Goal: Transaction & Acquisition: Purchase product/service

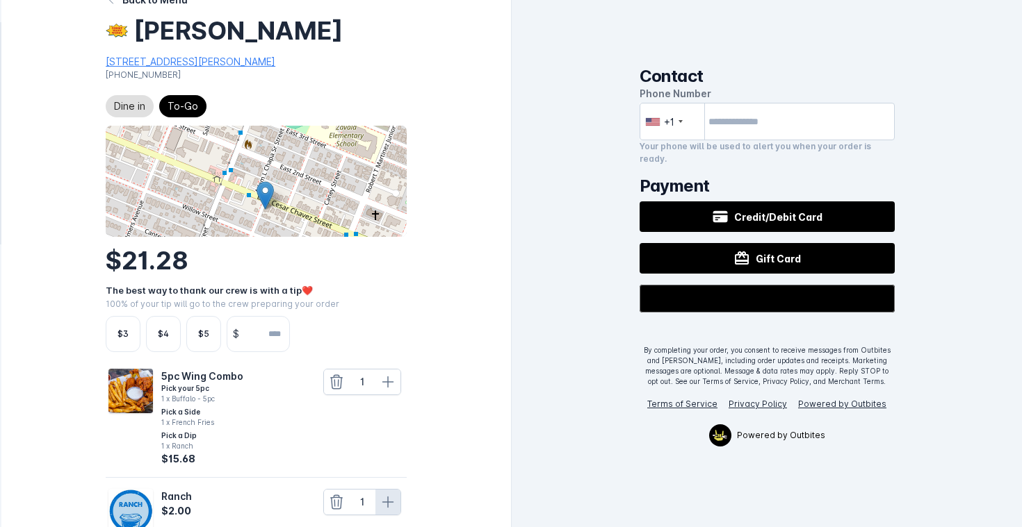
scroll to position [19, 0]
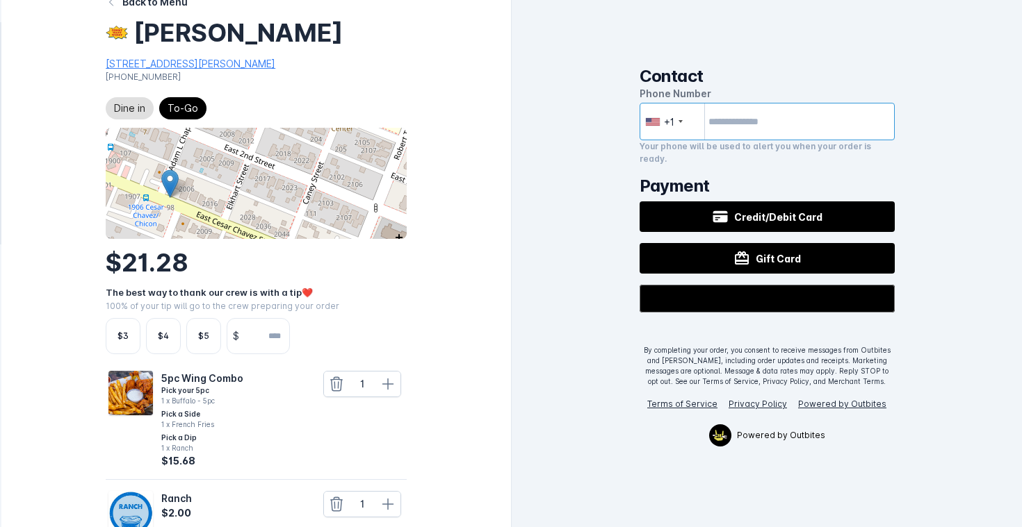
click at [744, 121] on input "tel" at bounding box center [766, 122] width 255 height 38
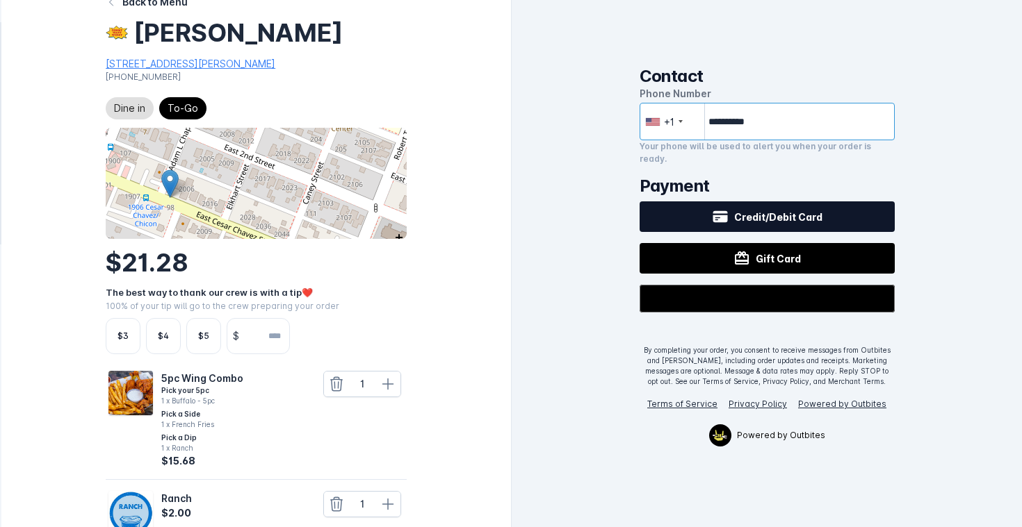
type input "**********"
click at [798, 211] on span "Credit/Debit Card" at bounding box center [778, 217] width 88 height 15
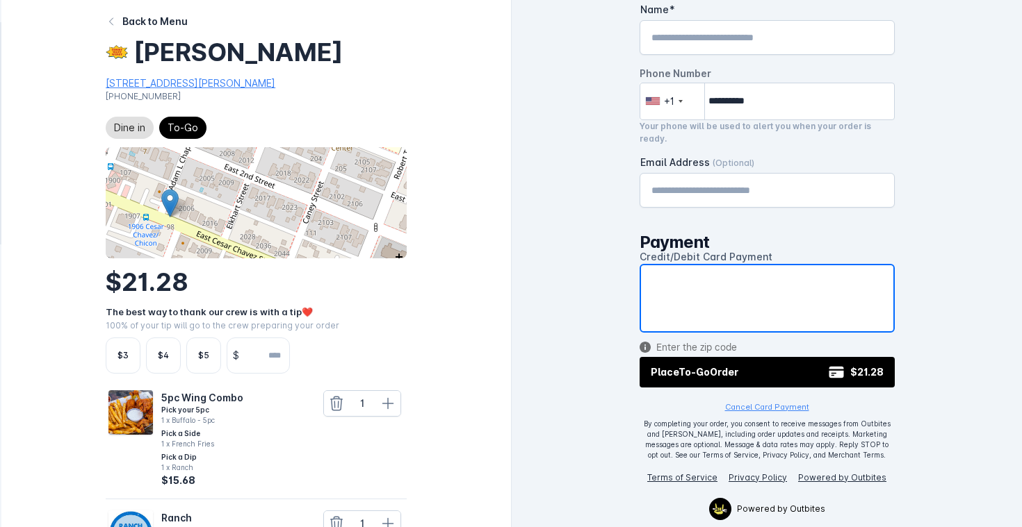
scroll to position [232, 0]
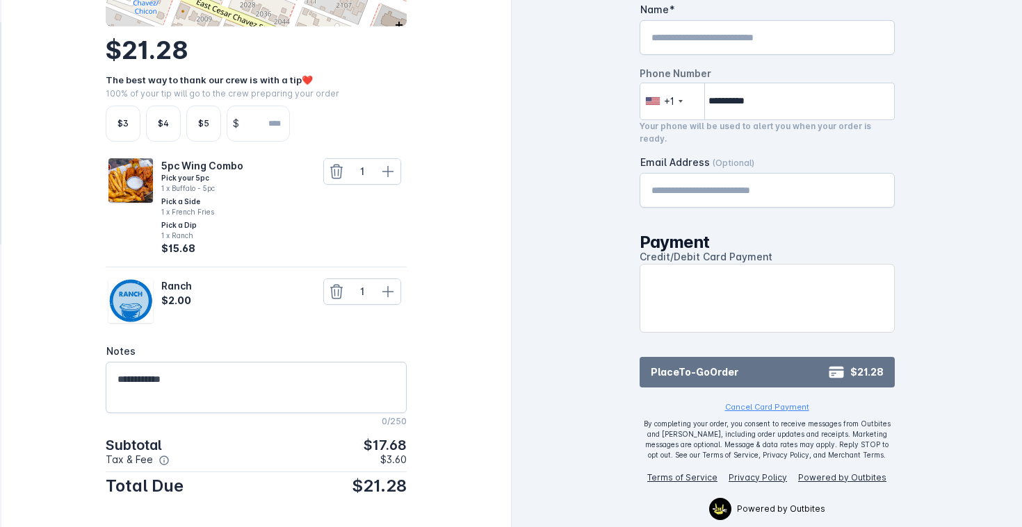
click at [771, 373] on button "Place To-Go Order $21.28" at bounding box center [766, 372] width 255 height 31
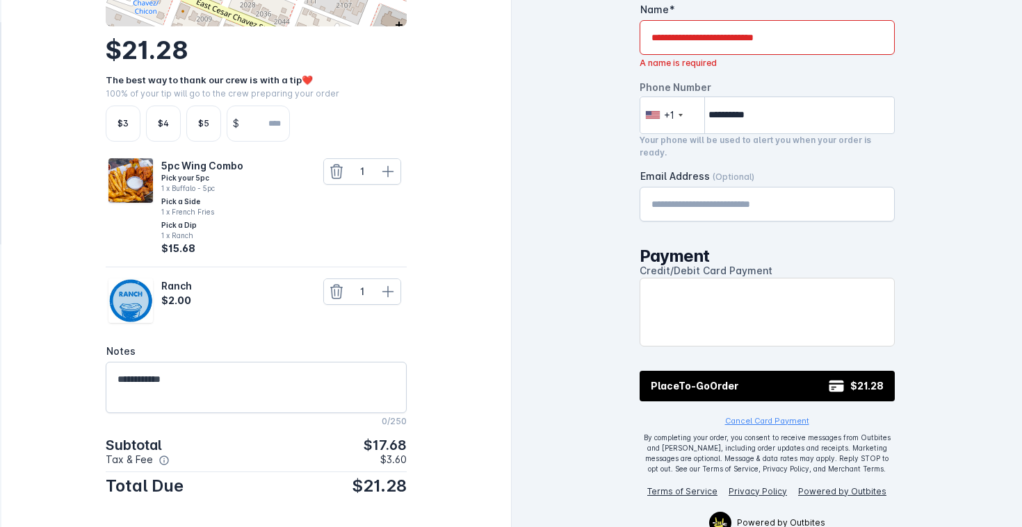
click at [740, 52] on div "Name" at bounding box center [766, 37] width 231 height 33
click at [740, 42] on input "Name" at bounding box center [766, 37] width 231 height 17
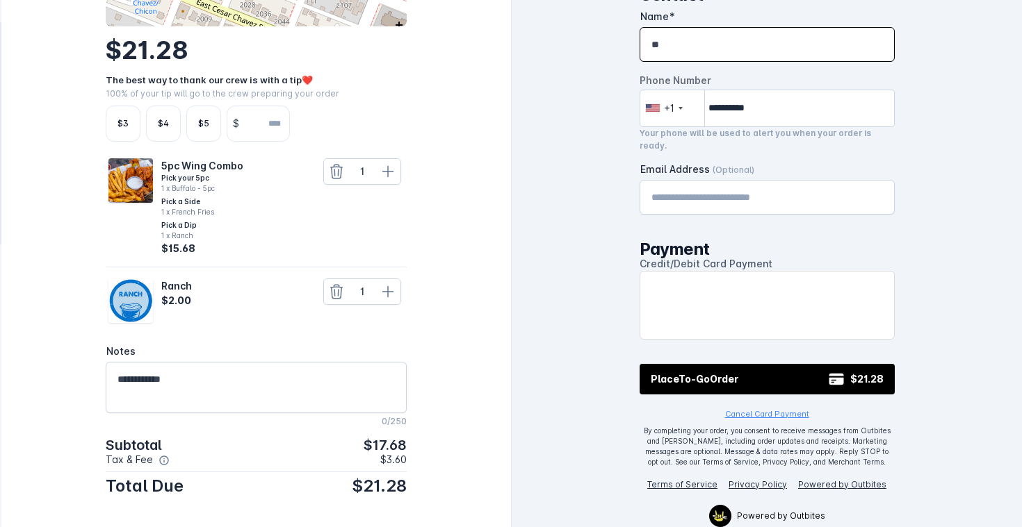
scroll to position [8, 0]
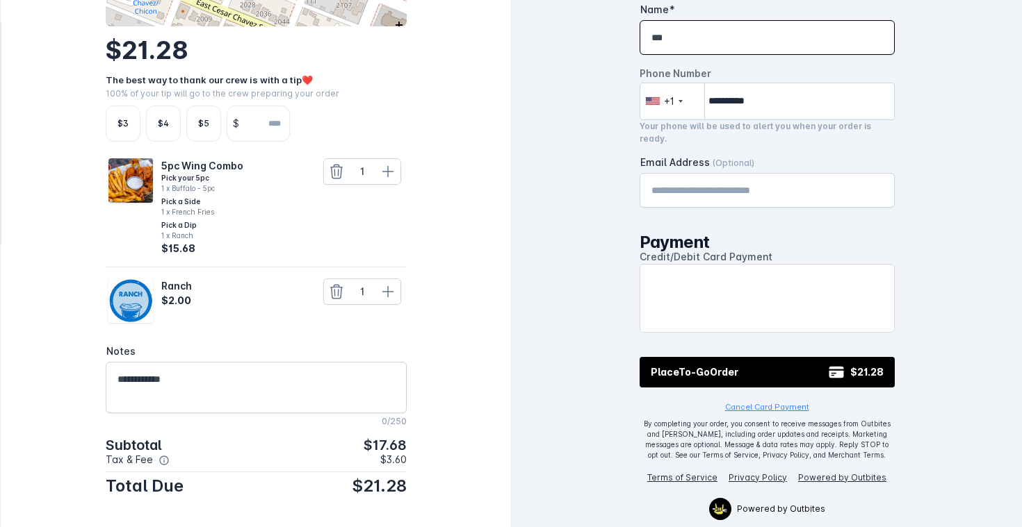
type input "***"
click at [953, 130] on div "**********" at bounding box center [766, 255] width 510 height 527
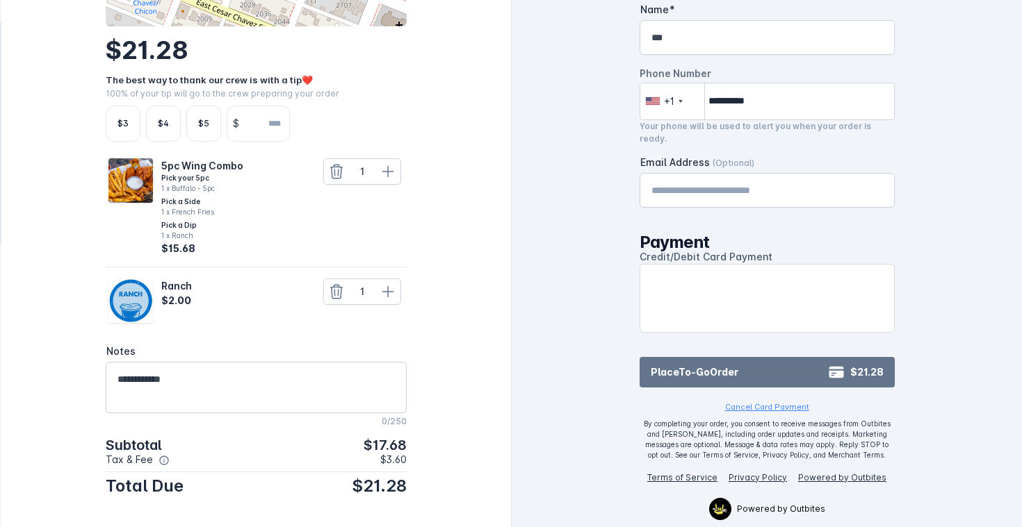
click at [791, 366] on button "Place To-Go Order $21.28" at bounding box center [766, 372] width 255 height 31
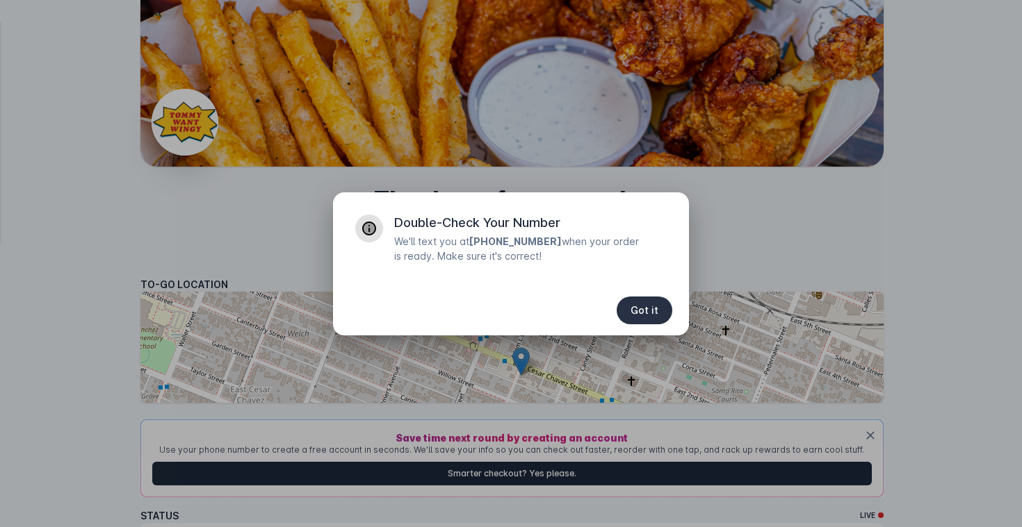
click at [643, 311] on span "Got it" at bounding box center [644, 311] width 28 height 10
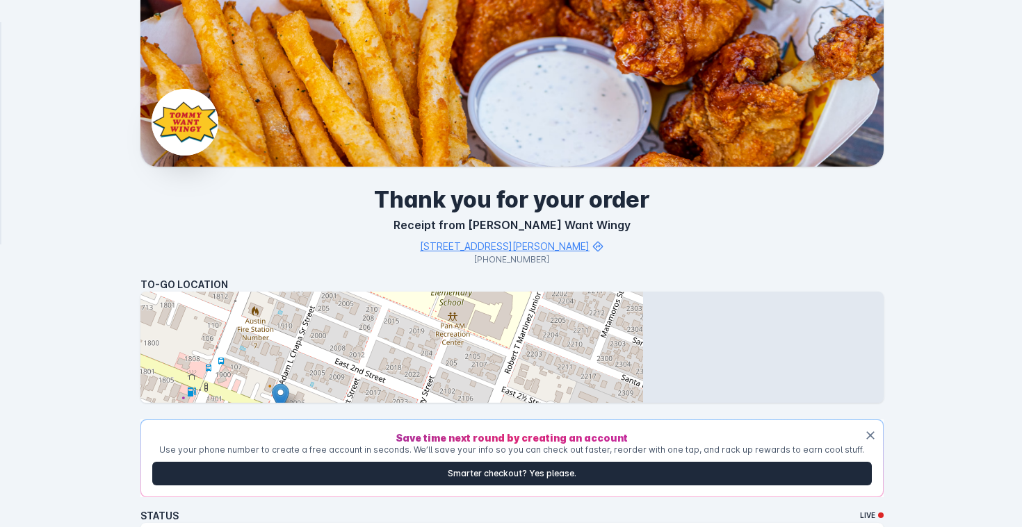
scroll to position [491, 0]
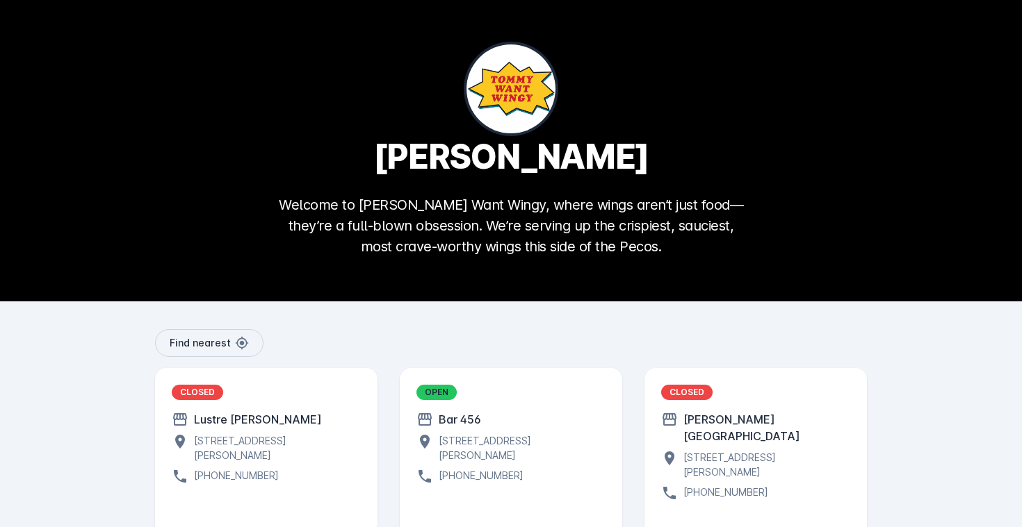
scroll to position [52, 0]
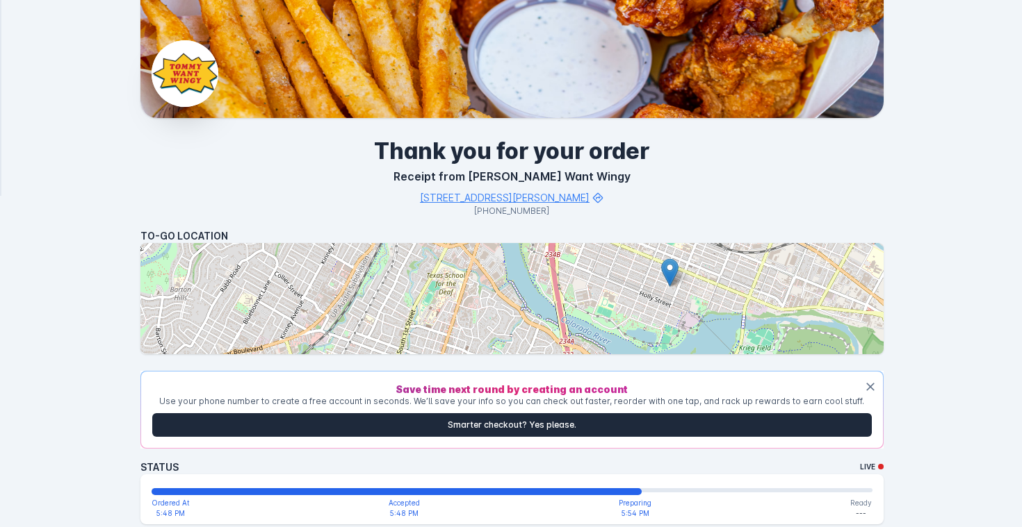
scroll to position [491, 0]
